Goal: Entertainment & Leisure: Consume media (video, audio)

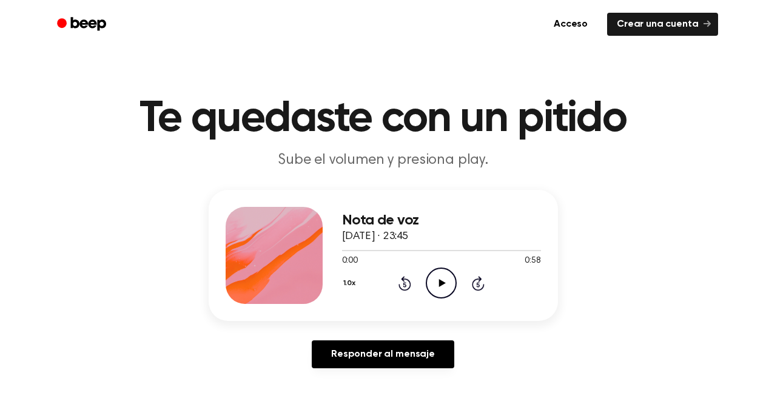
click at [435, 277] on icon "Play Audio" at bounding box center [441, 283] width 31 height 31
click at [435, 277] on icon "Pause Audio" at bounding box center [441, 283] width 31 height 31
click at [446, 283] on icon "Play Audio" at bounding box center [441, 283] width 31 height 31
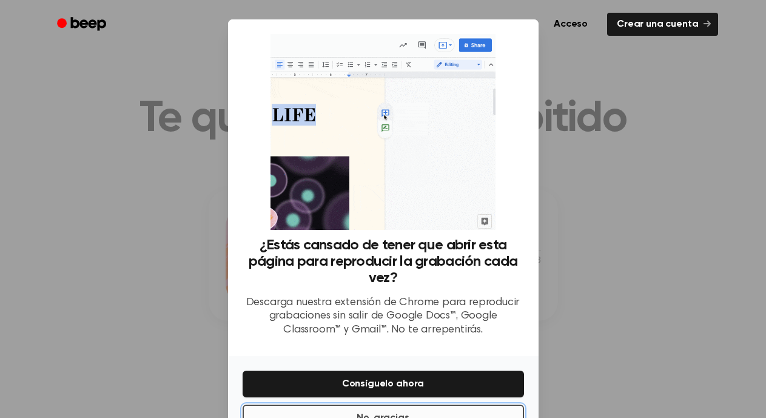
click at [442, 411] on button "No, gracias" at bounding box center [383, 418] width 281 height 27
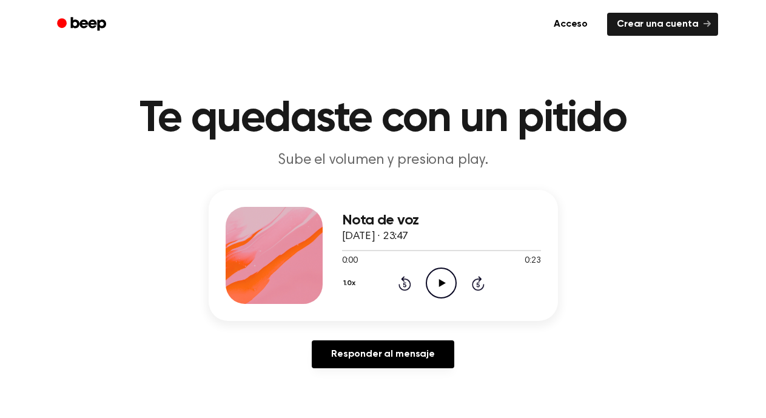
click at [437, 281] on icon "Play Audio" at bounding box center [441, 283] width 31 height 31
